Goal: Task Accomplishment & Management: Manage account settings

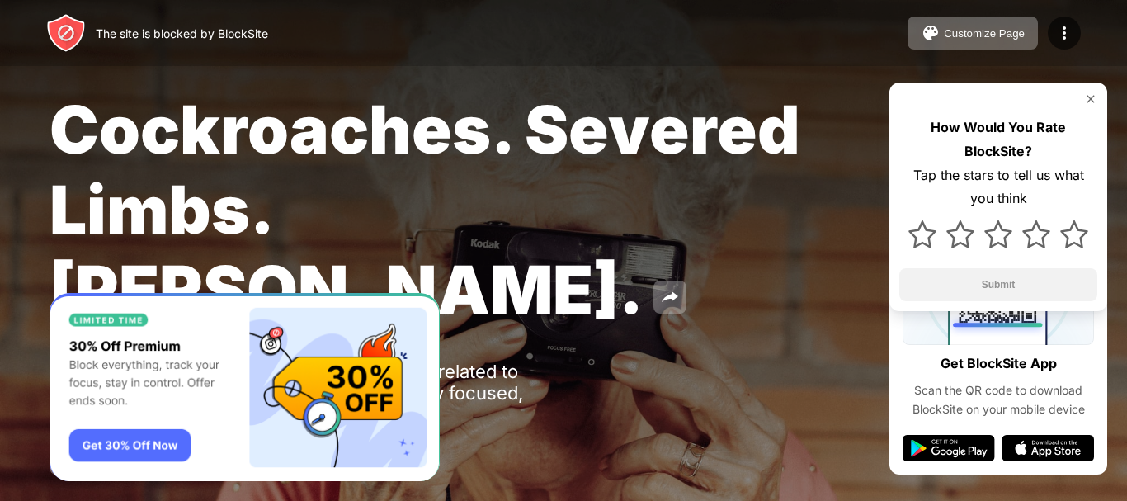
click at [1043, 27] on div "Customize Page Edit Block List Redirect Customize Block Page Upgrade Password P…" at bounding box center [993, 32] width 173 height 33
drag, startPoint x: 1048, startPoint y: 29, endPoint x: 1101, endPoint y: 27, distance: 52.8
click at [1066, 29] on div at bounding box center [1064, 32] width 33 height 33
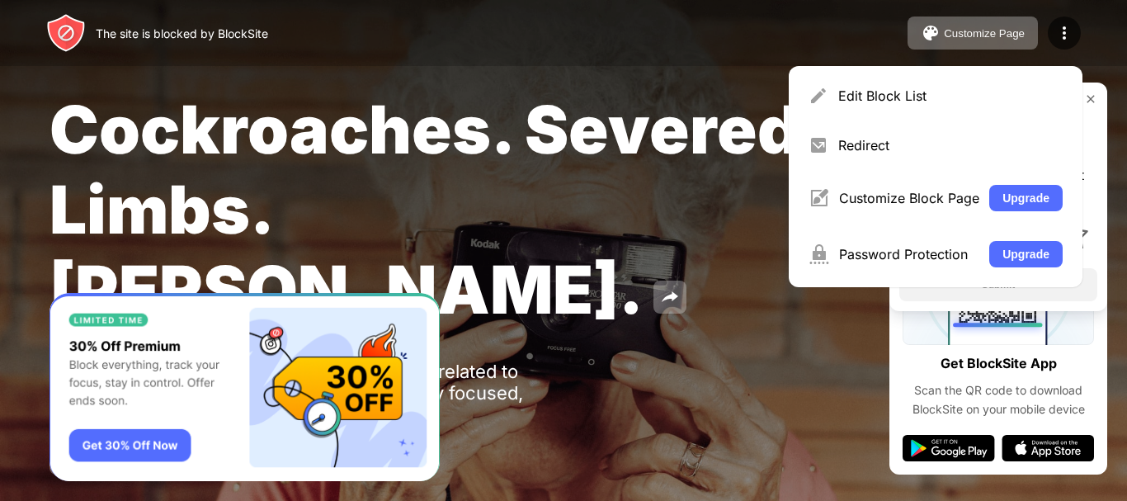
drag, startPoint x: 1072, startPoint y: 4, endPoint x: 833, endPoint y: 35, distance: 240.3
click at [776, 72] on div "Cockroaches. Severed Limbs. [PERSON_NAME]. Oops! [DOMAIN_NAME] is unavailable a…" at bounding box center [563, 281] width 1127 height 563
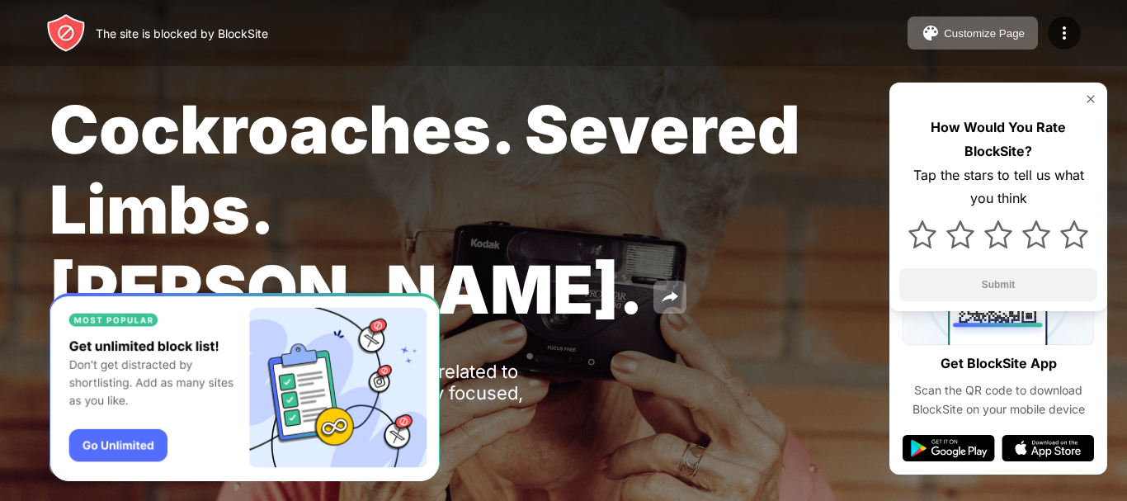
drag, startPoint x: 1114, startPoint y: 1, endPoint x: 372, endPoint y: 252, distance: 783.6
click at [371, 252] on div "Cockroaches. Severed Limbs. [PERSON_NAME]. Oops! [DOMAIN_NAME] is unavailable a…" at bounding box center [563, 281] width 1127 height 563
